Goal: Find contact information: Find contact information

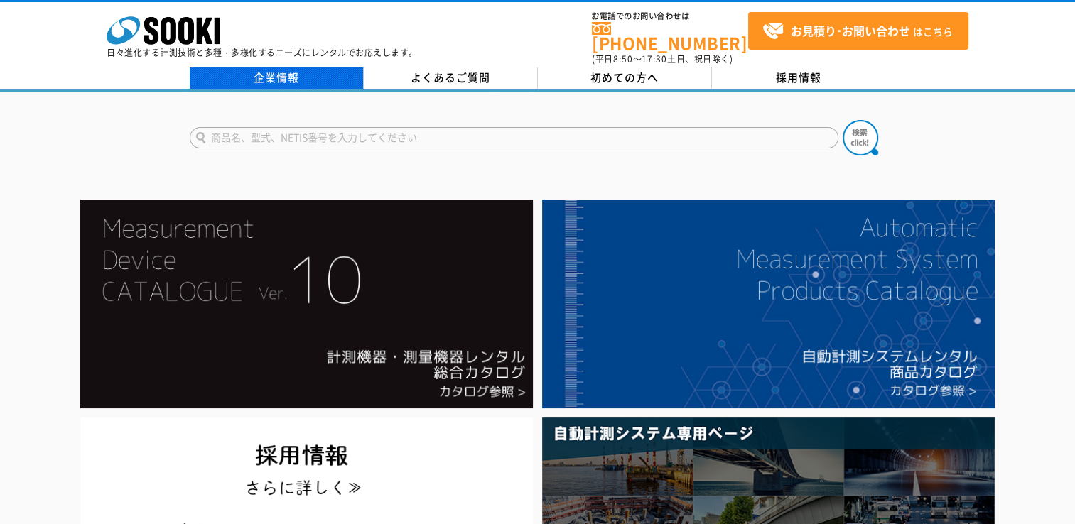
click at [301, 71] on link "企業情報" at bounding box center [277, 77] width 174 height 21
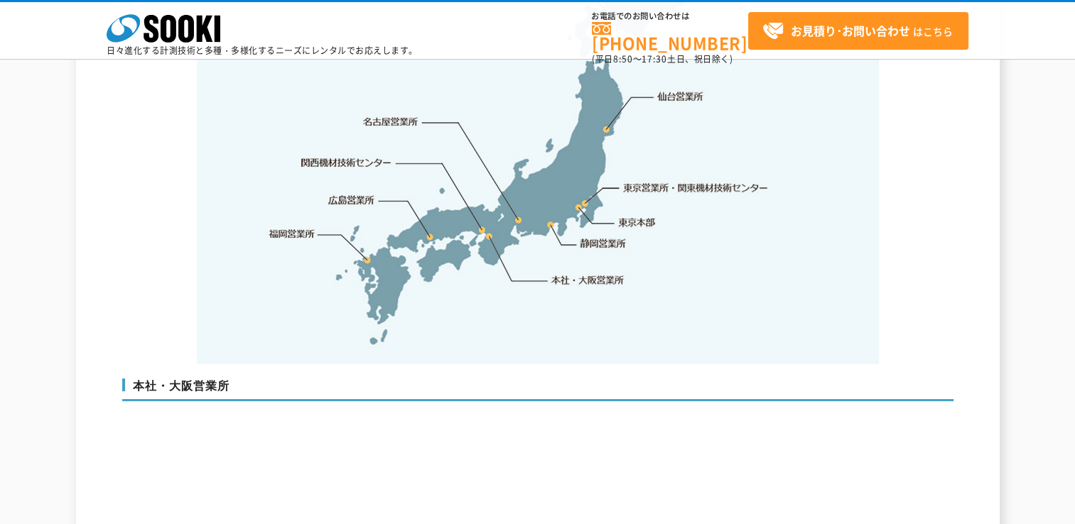
scroll to position [2913, 0]
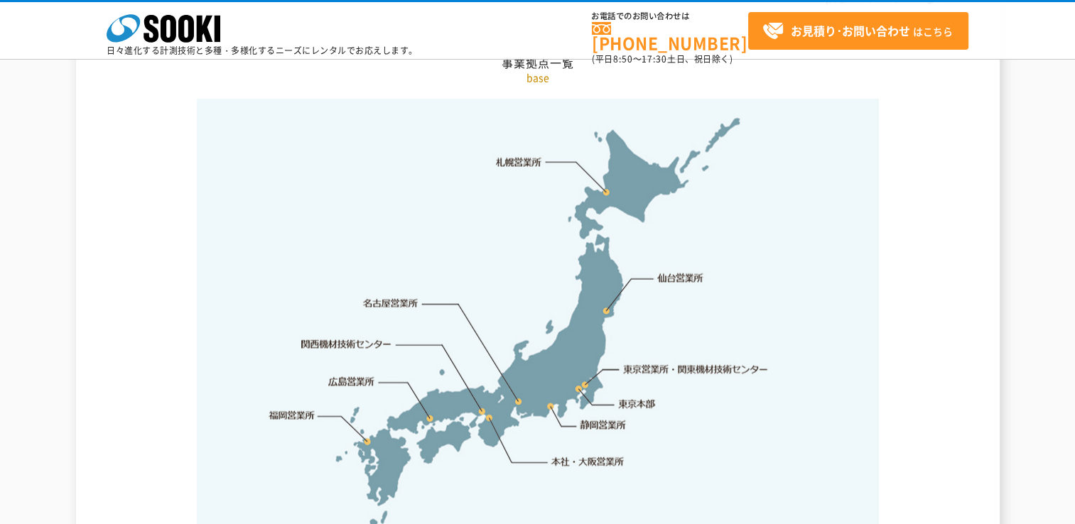
click at [550, 374] on img at bounding box center [538, 323] width 682 height 448
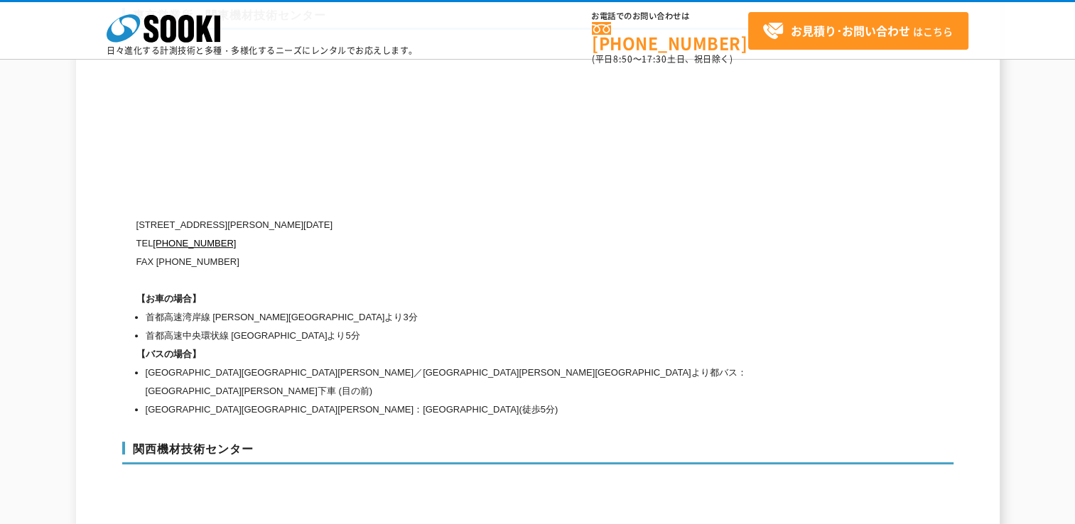
scroll to position [6110, 0]
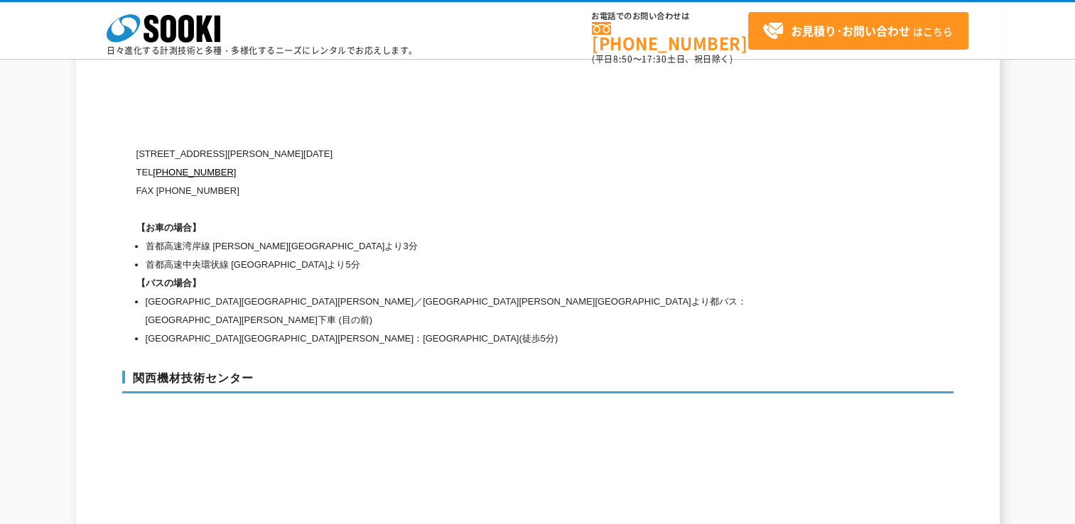
click at [602, 256] on li "首都高速中央環状線 [GEOGRAPHIC_DATA]より5分" at bounding box center [482, 265] width 673 height 18
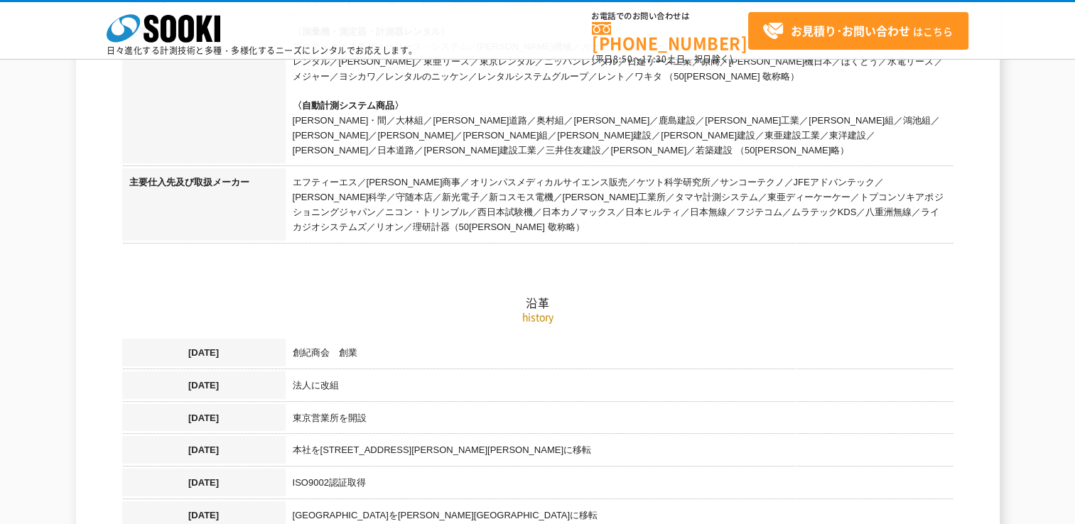
scroll to position [568, 0]
